Goal: Task Accomplishment & Management: Complete application form

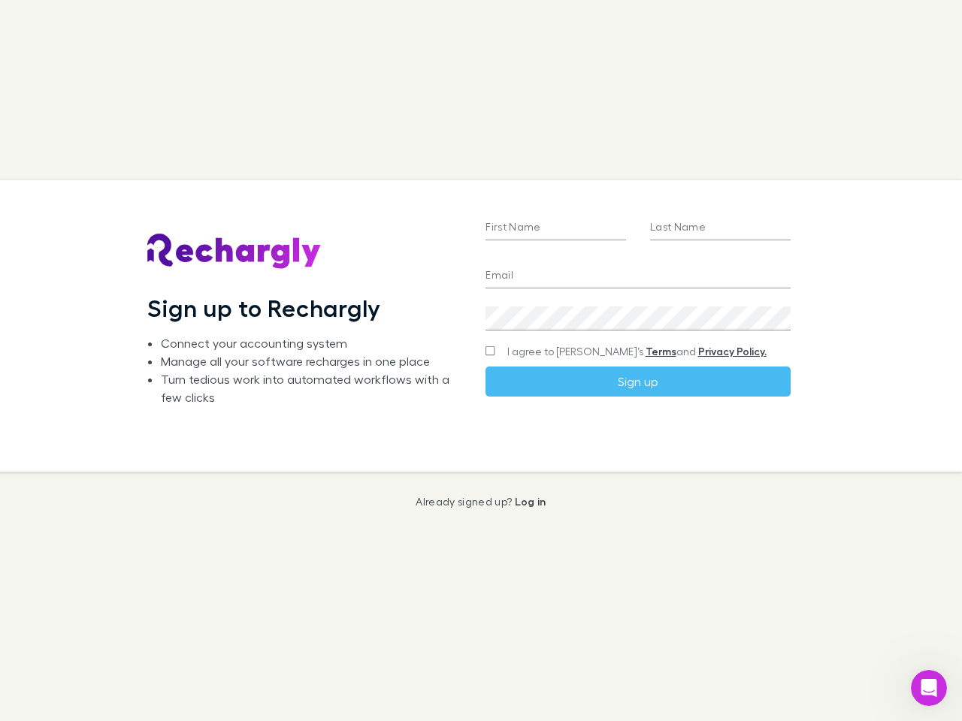
click at [481, 361] on div "First Name Last Name Email Create a password I agree to Rechargly’s Terms and P…" at bounding box center [637, 326] width 328 height 292
click at [555, 228] on input "First Name" at bounding box center [555, 228] width 141 height 24
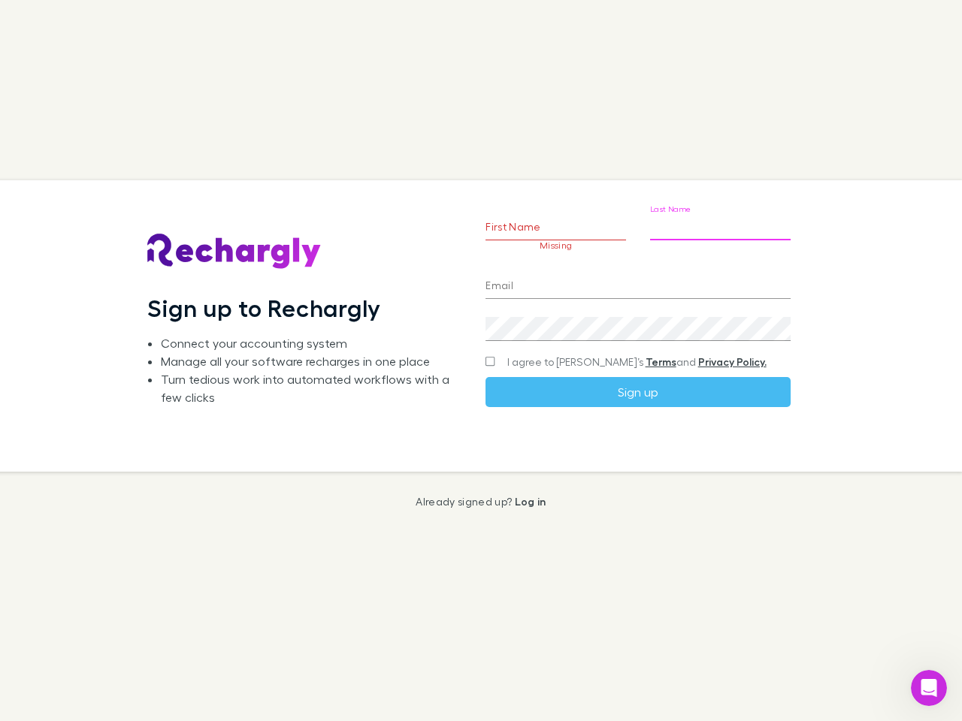
click at [720, 228] on input "Last Name" at bounding box center [720, 228] width 141 height 24
click at [637, 276] on input "Email" at bounding box center [637, 287] width 304 height 24
click at [637, 319] on div "Create a password" at bounding box center [637, 323] width 304 height 36
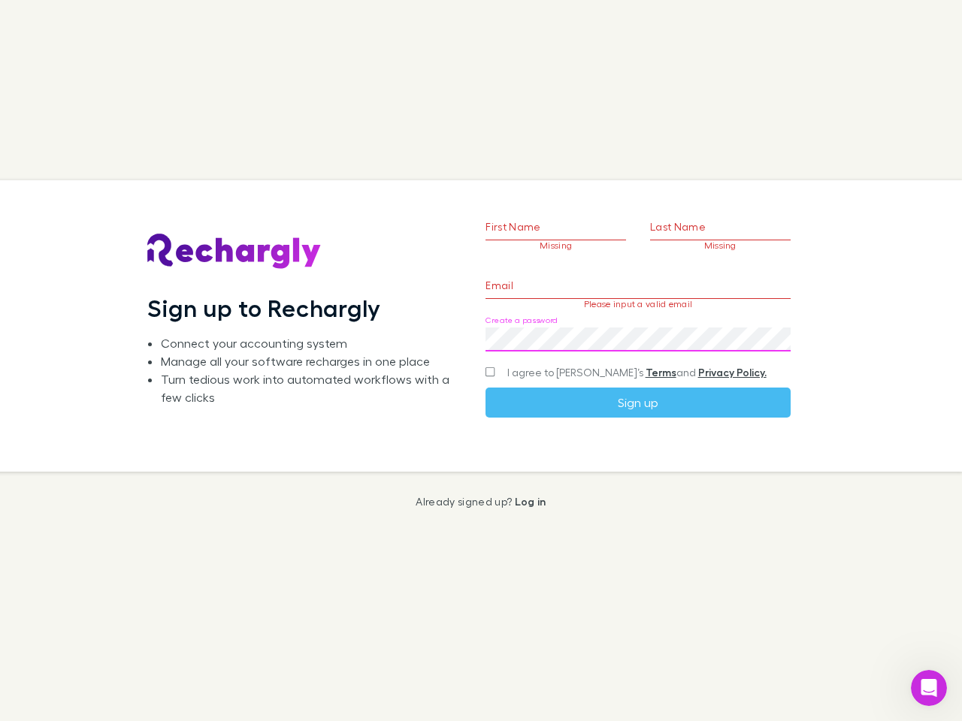
click at [608, 352] on form "First Name Missing Last Name Missing Email Please input a valid email Create a …" at bounding box center [637, 292] width 304 height 249
